Goal: Check status: Check status

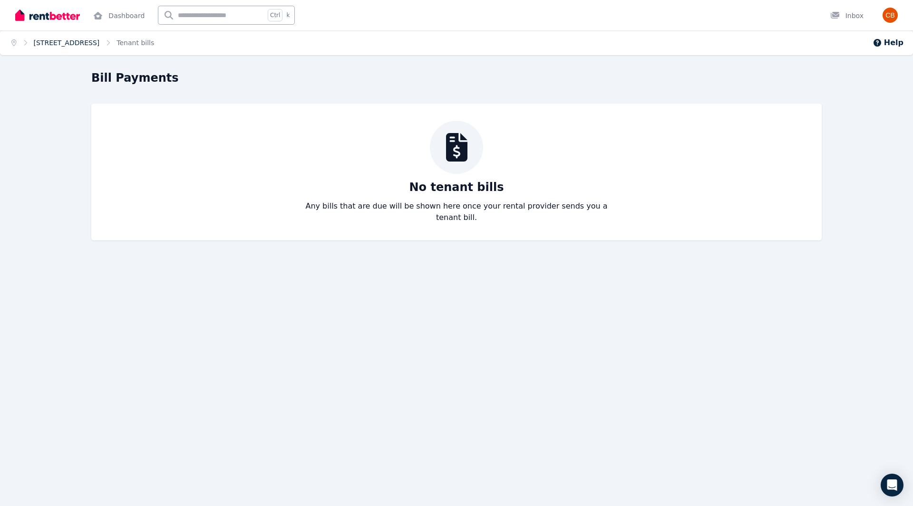
click at [46, 45] on link "4/27 Pine St, Randwick" at bounding box center [67, 43] width 66 height 8
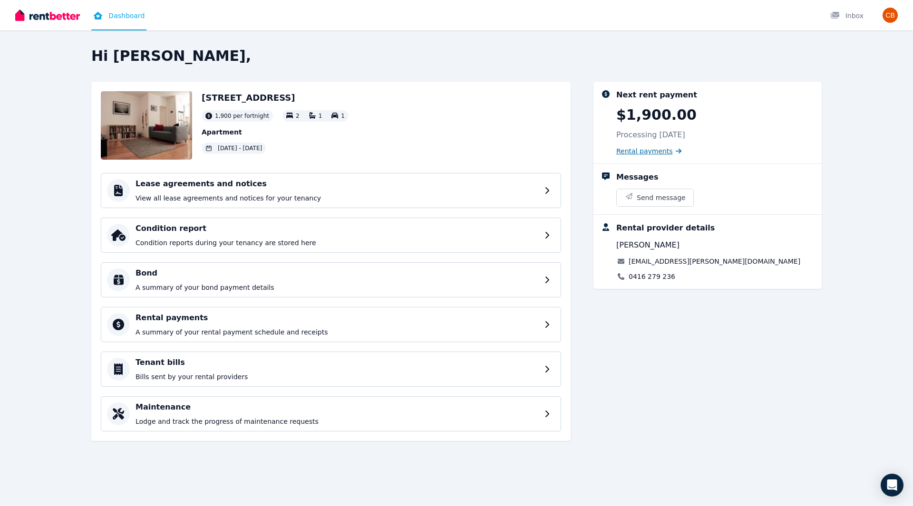
click at [658, 151] on span "Rental payments" at bounding box center [644, 151] width 57 height 10
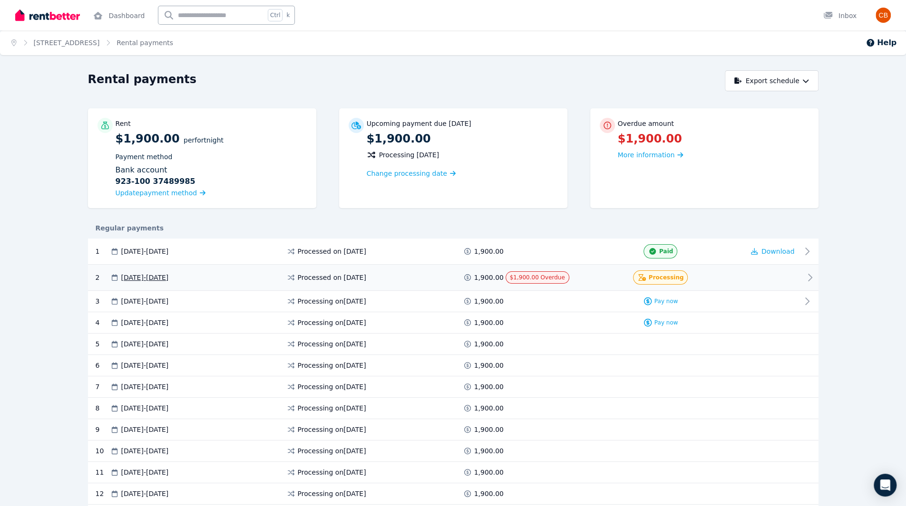
click at [666, 281] on span "Processing" at bounding box center [666, 278] width 35 height 8
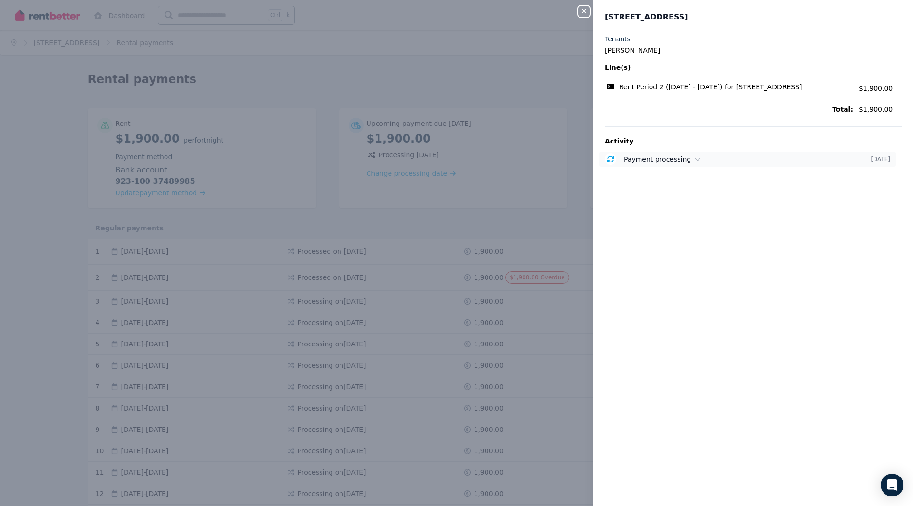
click at [681, 155] on span "Payment processing" at bounding box center [657, 159] width 67 height 8
click at [584, 14] on icon "button" at bounding box center [583, 11] width 11 height 8
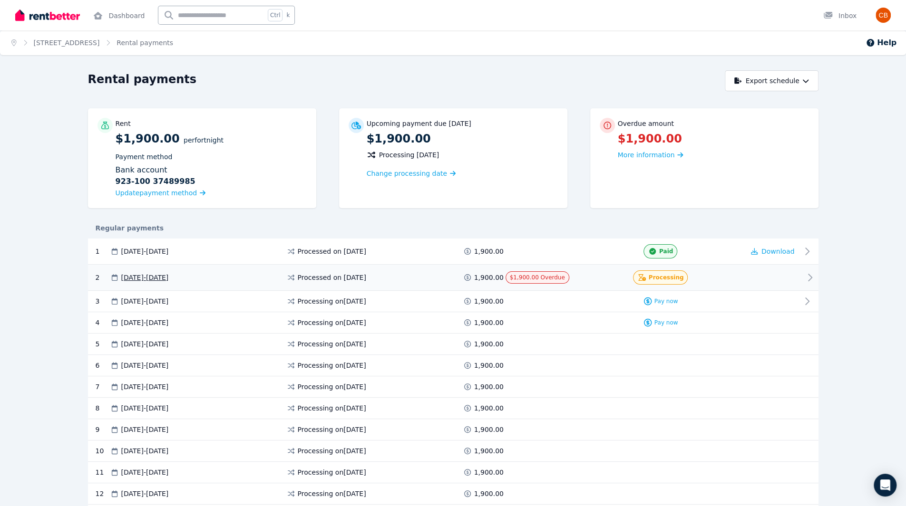
click at [793, 278] on div at bounding box center [772, 278] width 57 height 14
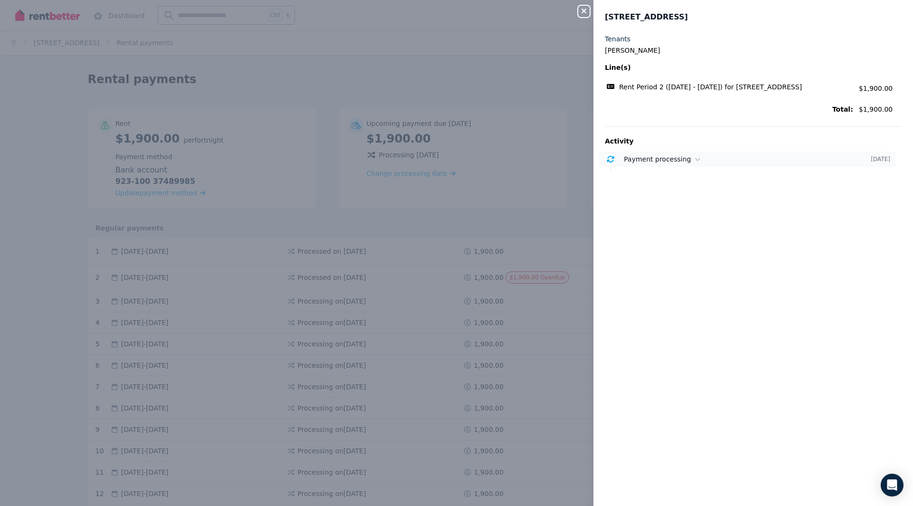
click at [681, 161] on span "Payment processing" at bounding box center [657, 159] width 67 height 8
click at [672, 181] on div "Payment of $1,900.00 is processing from your ING account ending in 985. Tue, 9 …" at bounding box center [763, 185] width 278 height 29
click at [585, 13] on icon "button" at bounding box center [584, 11] width 5 height 5
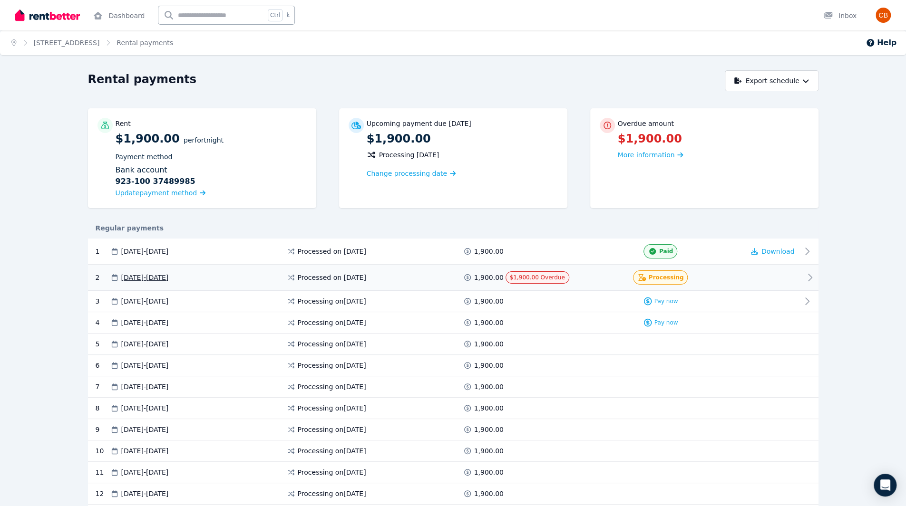
click at [526, 272] on div "$1,900.00 Overdue" at bounding box center [537, 278] width 64 height 12
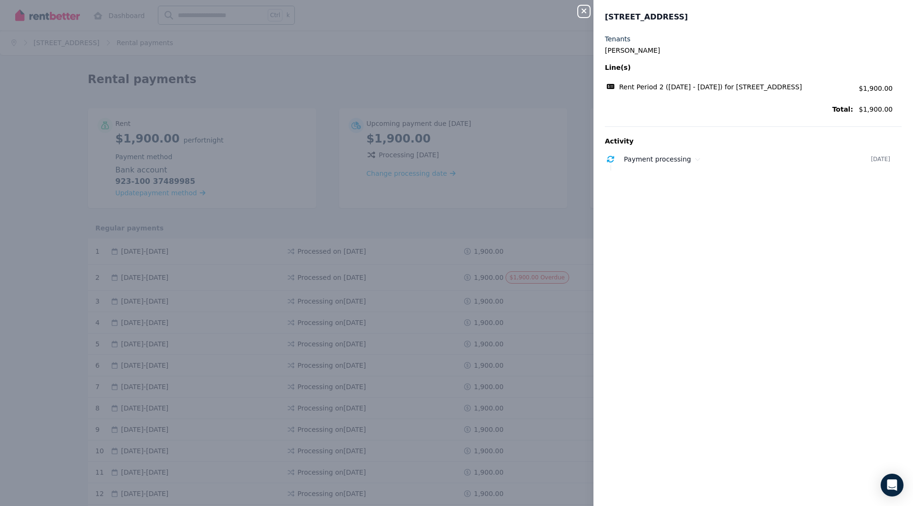
click at [587, 10] on icon "button" at bounding box center [583, 11] width 11 height 8
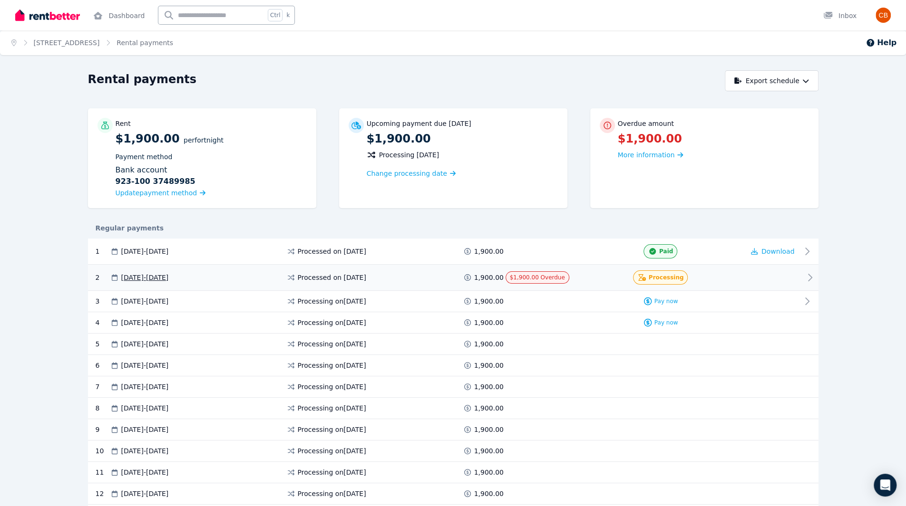
click at [671, 280] on span "Processing" at bounding box center [666, 278] width 35 height 8
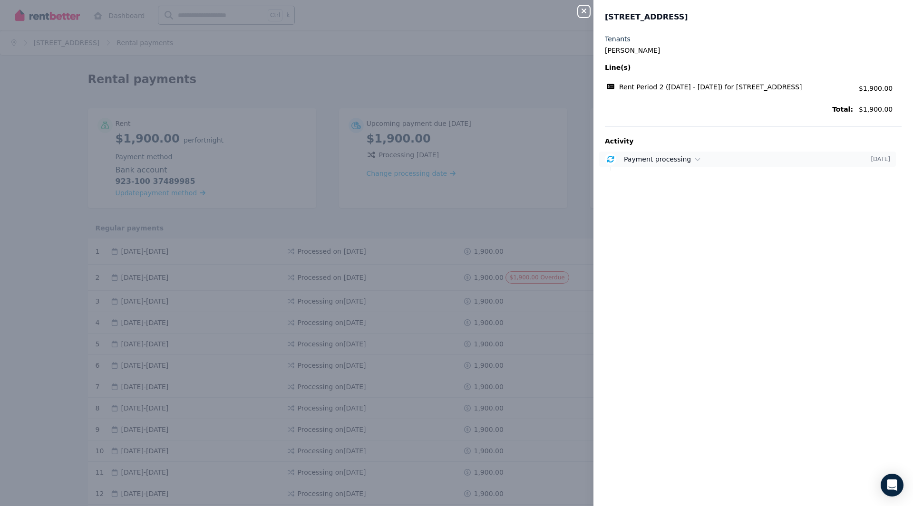
click at [665, 156] on span "Payment processing" at bounding box center [657, 159] width 67 height 8
click at [467, 84] on div "Close panel 4/27 Pine St, Randwick Tenants Charles Boyle Line(s) Rent Period 2 …" at bounding box center [456, 253] width 913 height 506
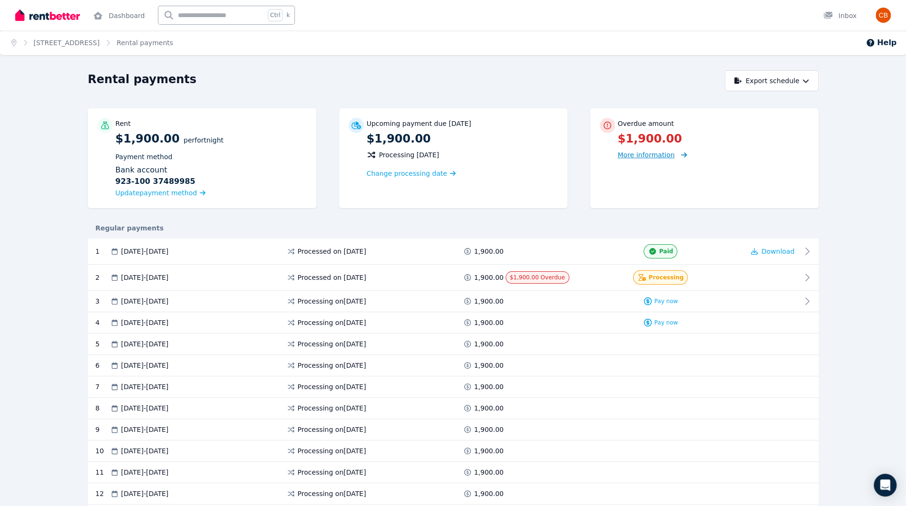
click at [655, 156] on span "More information" at bounding box center [646, 155] width 57 height 8
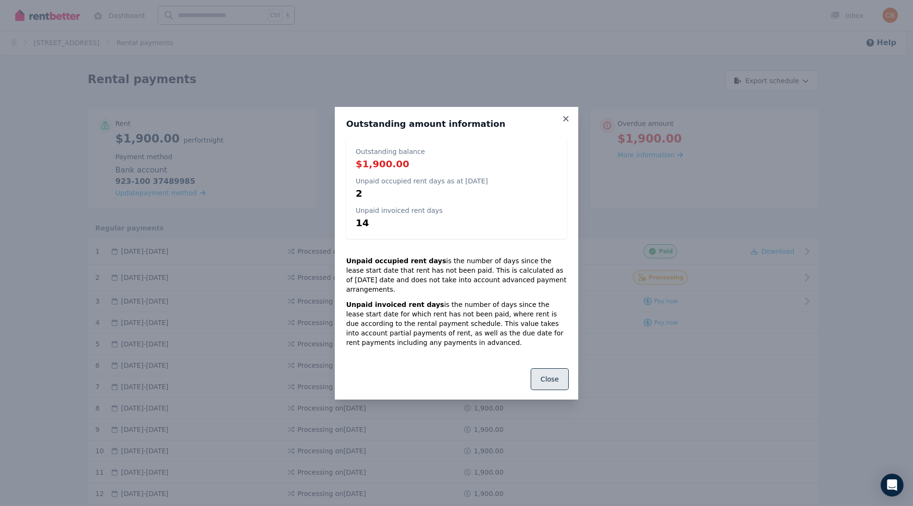
click at [555, 378] on button "Close" at bounding box center [550, 380] width 38 height 22
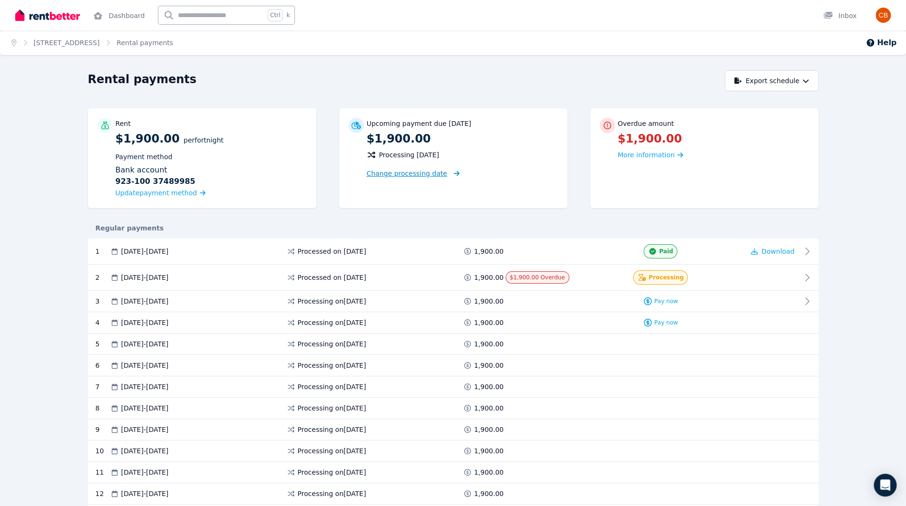
click at [385, 175] on span "Change processing date" at bounding box center [407, 174] width 81 height 10
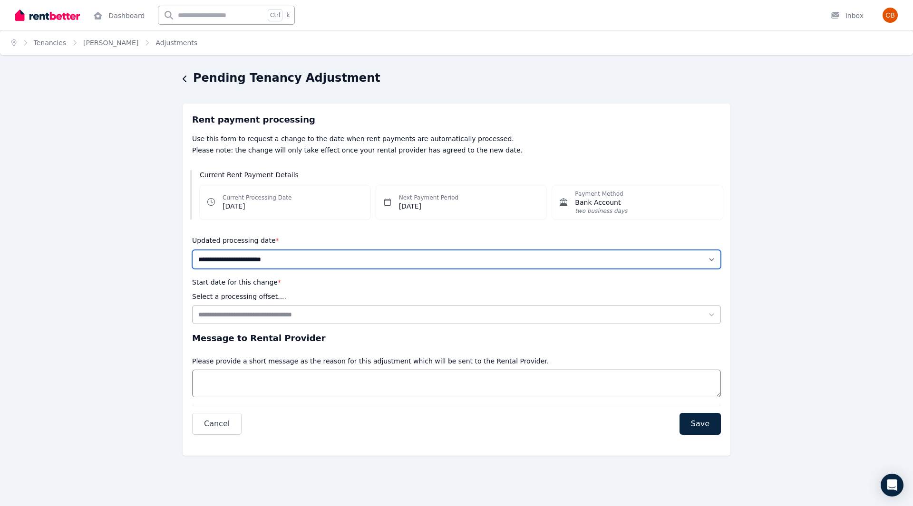
click at [294, 262] on select "**********" at bounding box center [456, 259] width 529 height 19
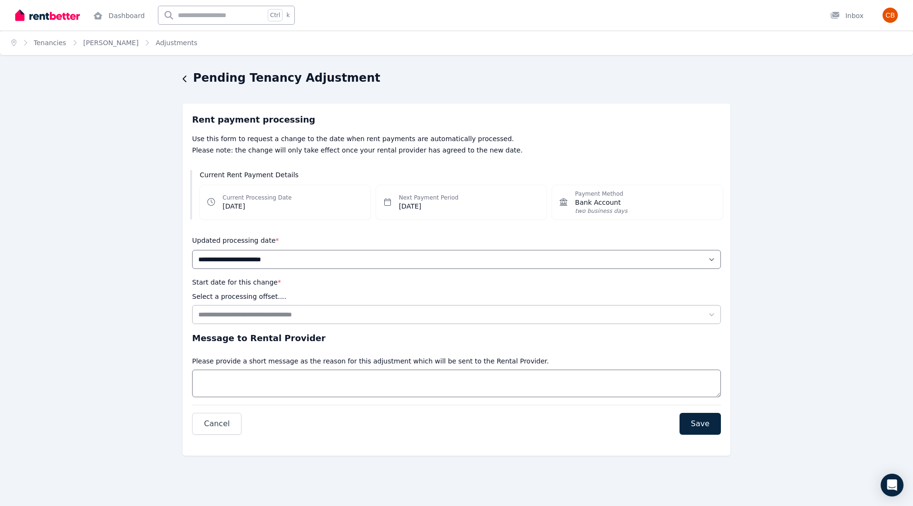
click at [145, 206] on div "**********" at bounding box center [456, 276] width 913 height 412
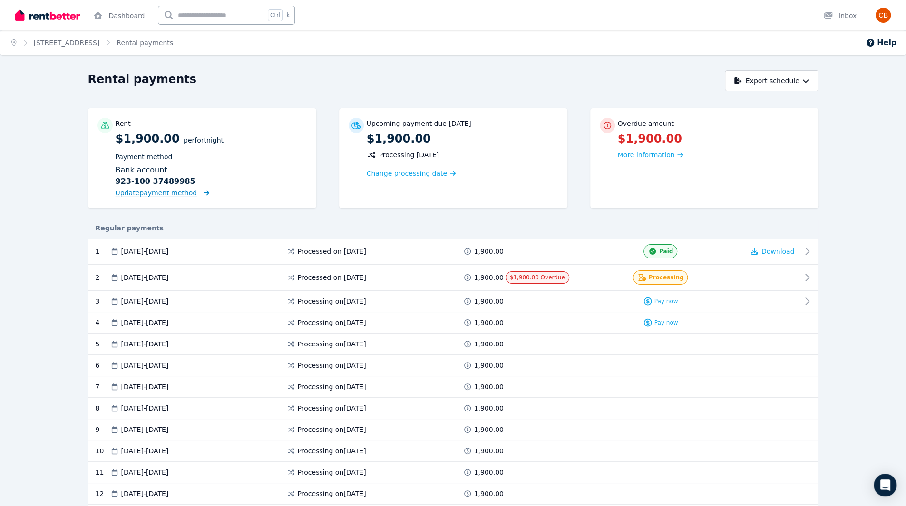
click at [177, 196] on span "Update payment method" at bounding box center [157, 193] width 82 height 8
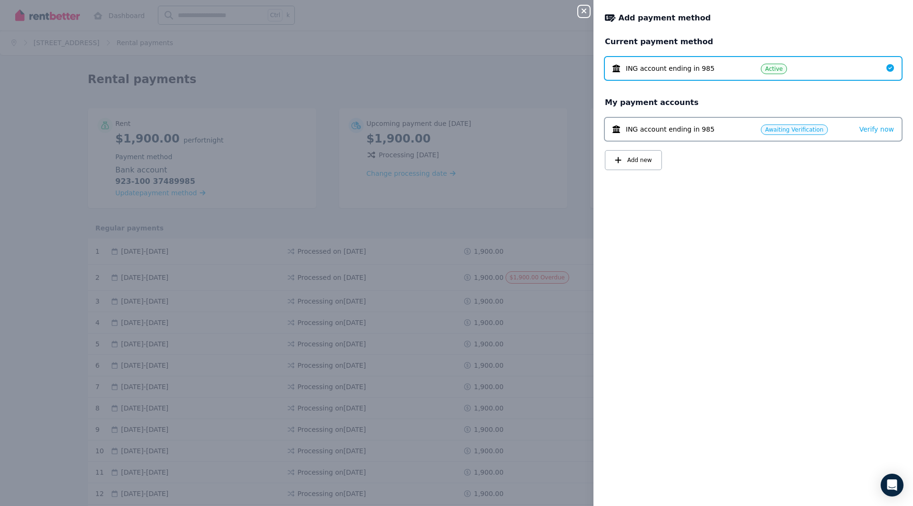
click at [583, 11] on icon "button" at bounding box center [583, 11] width 11 height 8
